Goal: Navigation & Orientation: Find specific page/section

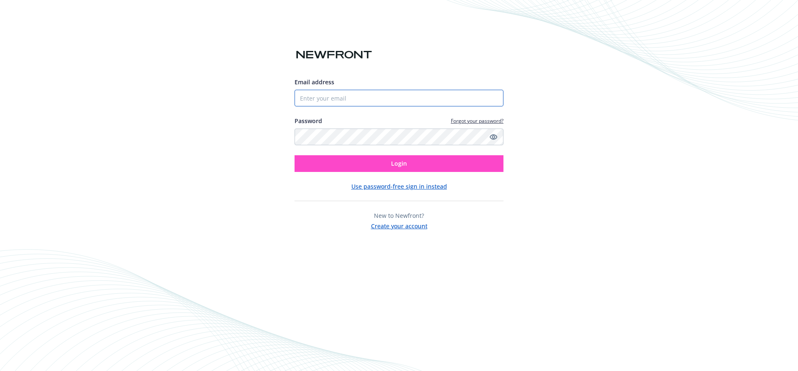
type input "[EMAIL_ADDRESS][DOMAIN_NAME]"
click at [413, 163] on button "Login" at bounding box center [398, 163] width 209 height 17
